Goal: Navigation & Orientation: Find specific page/section

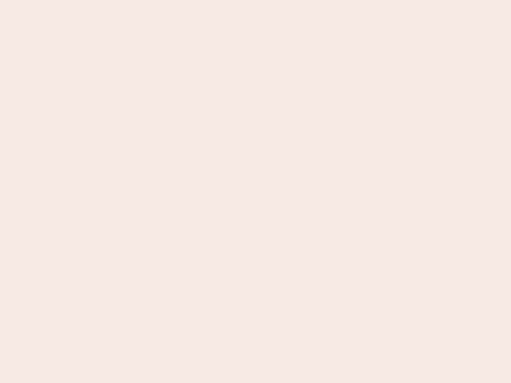
click at [256, 192] on nb-app "Almost there Thank you for registering for Newbook. Your account is under revie…" at bounding box center [255, 191] width 511 height 383
click at [256, 0] on nb-app "Almost there Thank you for registering for Newbook. Your account is under revie…" at bounding box center [255, 191] width 511 height 383
click at [273, 0] on nb-app "Almost there Thank you for registering for Newbook. Your account is under revie…" at bounding box center [255, 191] width 511 height 383
click at [256, 192] on nb-app "Almost there Thank you for registering for Newbook. Your account is under revie…" at bounding box center [255, 191] width 511 height 383
click at [256, 0] on nb-app "Almost there Thank you for registering for Newbook. Your account is under revie…" at bounding box center [255, 191] width 511 height 383
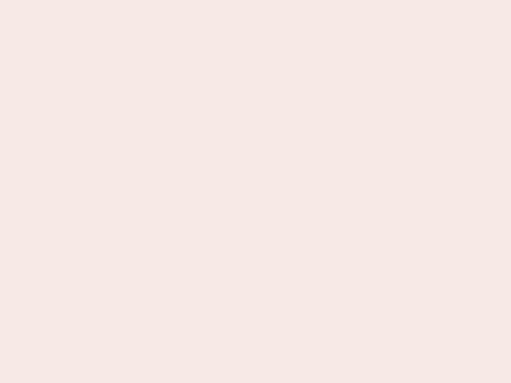
click at [178, 0] on nb-app "Almost there Thank you for registering for Newbook. Your account is under revie…" at bounding box center [255, 191] width 511 height 383
click at [256, 192] on nb-app "Almost there Thank you for registering for Newbook. Your account is under revie…" at bounding box center [255, 191] width 511 height 383
click at [256, 0] on nb-app "Almost there Thank you for registering for Newbook. Your account is under revie…" at bounding box center [255, 191] width 511 height 383
click at [178, 0] on nb-app "Almost there Thank you for registering for Newbook. Your account is under revie…" at bounding box center [255, 191] width 511 height 383
click at [256, 192] on nb-app "Almost there Thank you for registering for Newbook. Your account is under revie…" at bounding box center [255, 191] width 511 height 383
